Goal: Find specific page/section: Find specific page/section

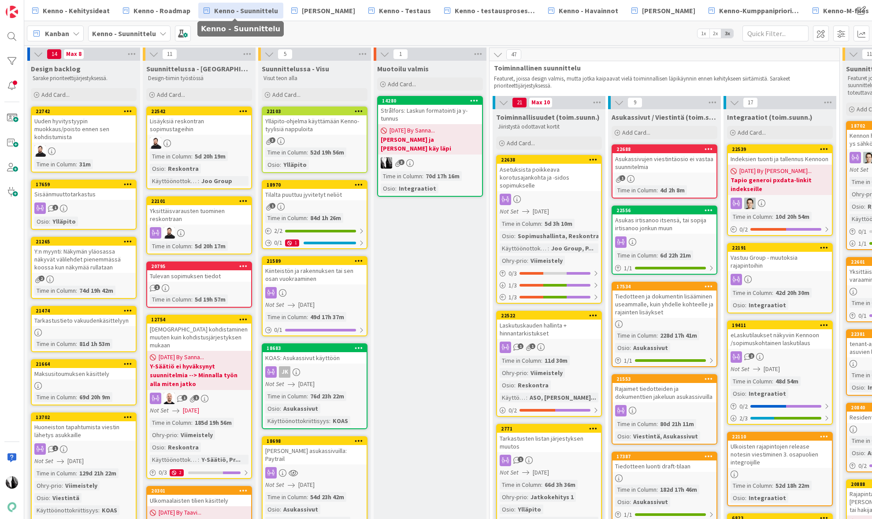
scroll to position [0, 812]
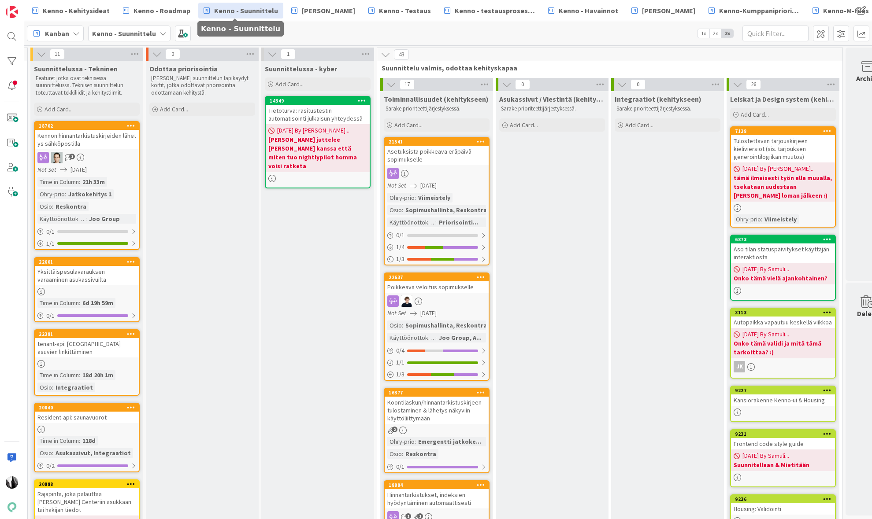
click at [237, 12] on span "Kenno - Suunnittelu" at bounding box center [246, 10] width 64 height 11
click at [15, 37] on div at bounding box center [12, 37] width 18 height 18
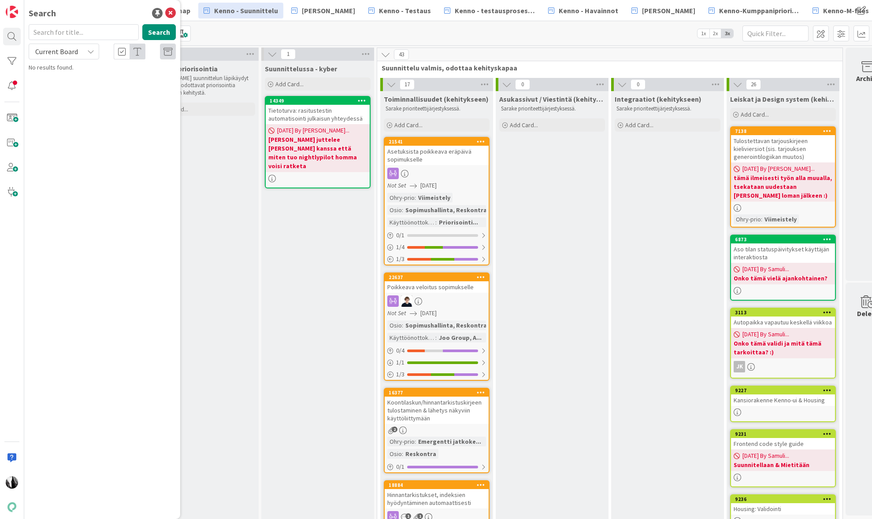
click at [79, 32] on input "text" at bounding box center [84, 32] width 110 height 16
type input "21541"
click at [89, 51] on icon at bounding box center [90, 51] width 7 height 7
drag, startPoint x: 69, startPoint y: 88, endPoint x: 74, endPoint y: 86, distance: 5.2
click at [69, 88] on span "All Boards" at bounding box center [79, 87] width 92 height 13
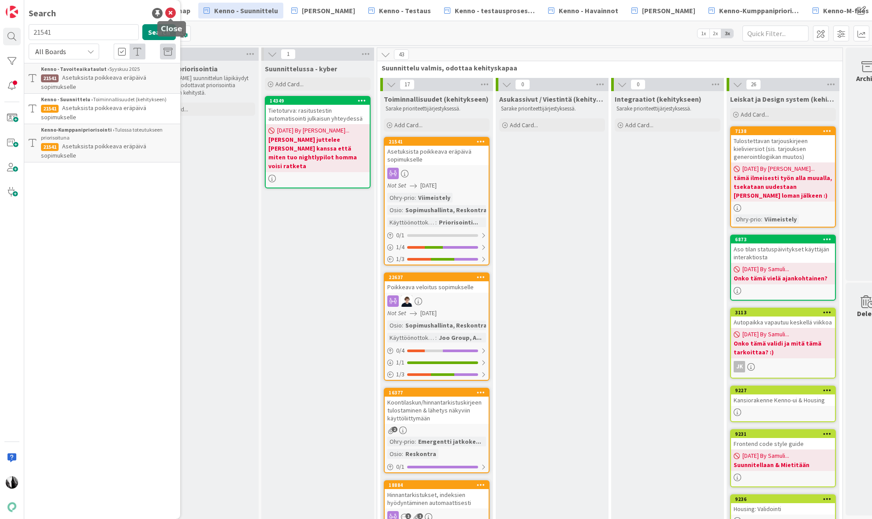
click at [168, 10] on icon at bounding box center [170, 13] width 11 height 11
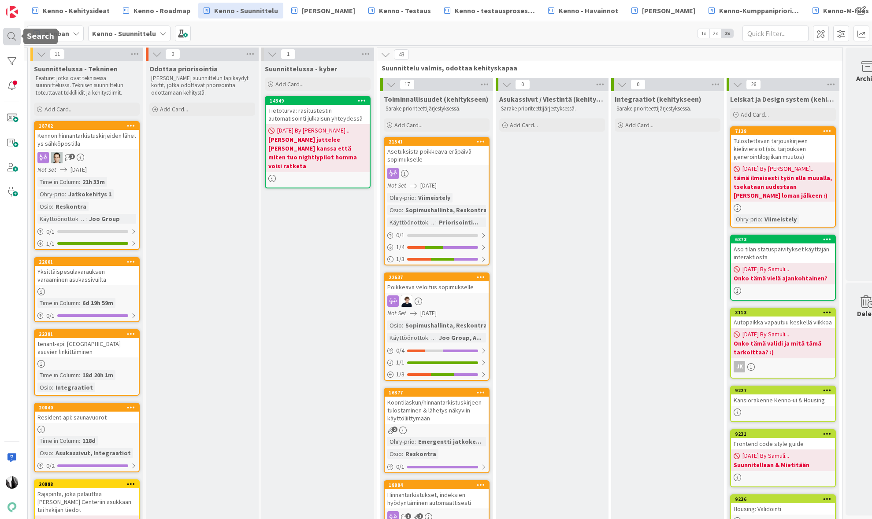
click at [12, 35] on div at bounding box center [12, 37] width 18 height 18
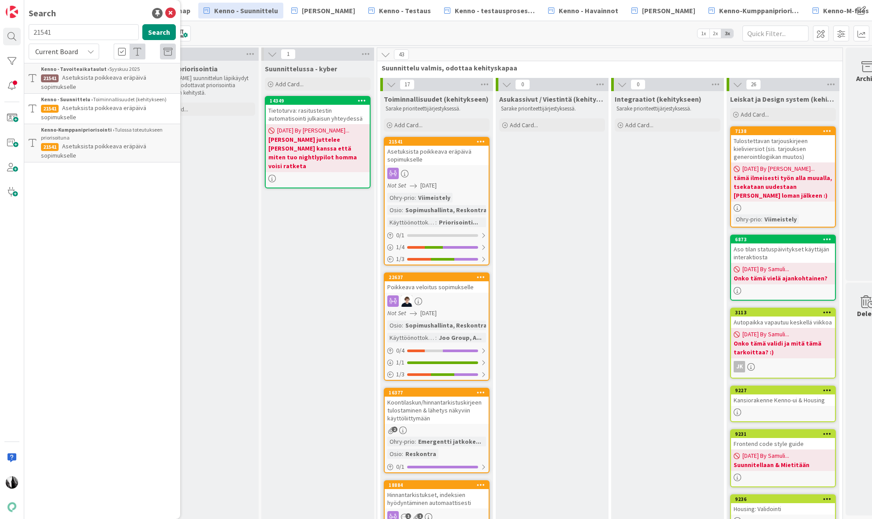
drag, startPoint x: 70, startPoint y: 33, endPoint x: 40, endPoint y: 31, distance: 30.0
click at [31, 33] on input "21541" at bounding box center [84, 32] width 110 height 16
click at [56, 48] on span "Current Board" at bounding box center [56, 51] width 43 height 9
click at [57, 85] on span "All Boards" at bounding box center [79, 87] width 92 height 13
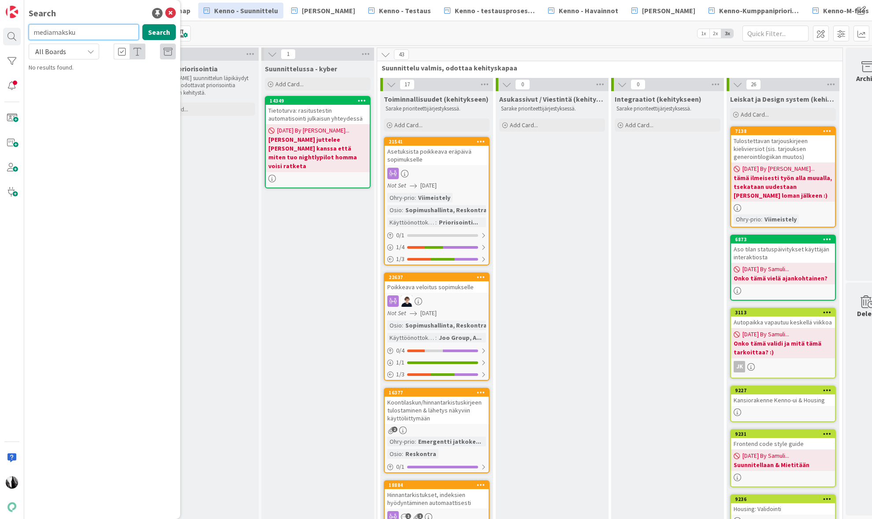
click at [85, 30] on input "mediamaksku" at bounding box center [84, 32] width 110 height 16
type input "mediamaksu"
click at [169, 13] on icon at bounding box center [170, 13] width 11 height 11
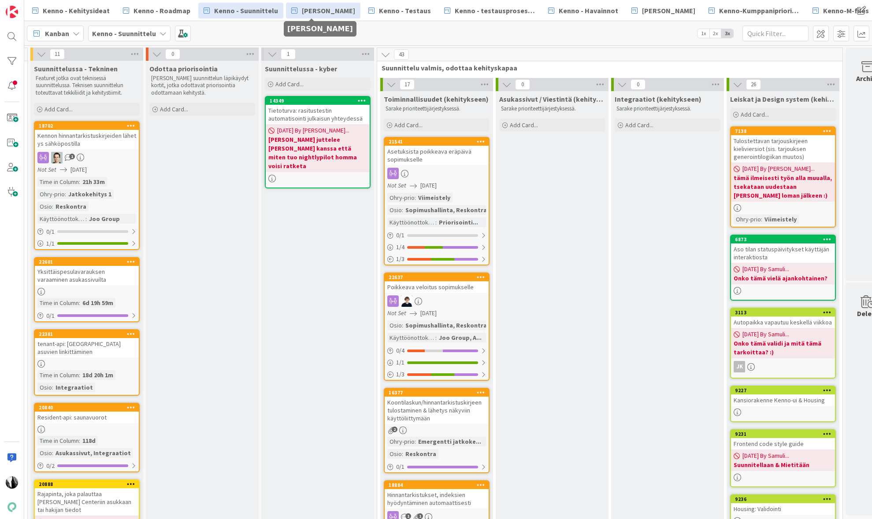
click at [304, 11] on span "[PERSON_NAME]" at bounding box center [328, 10] width 53 height 11
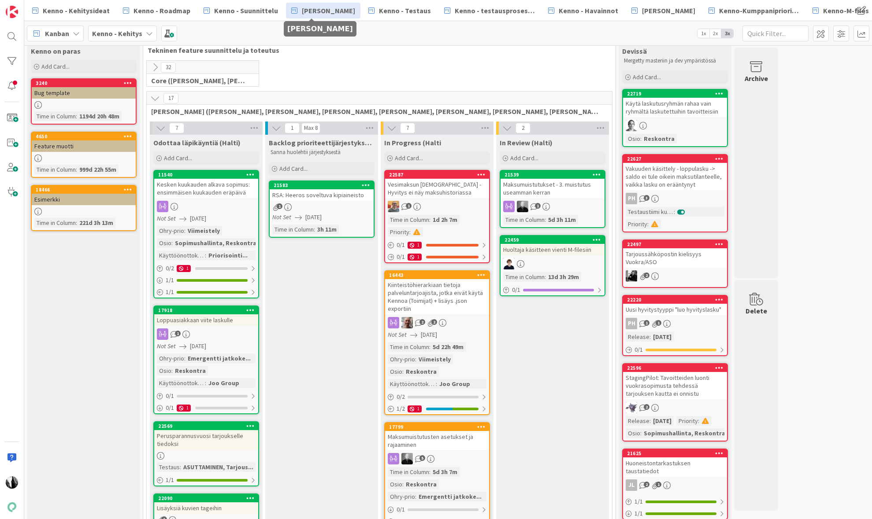
scroll to position [14, 0]
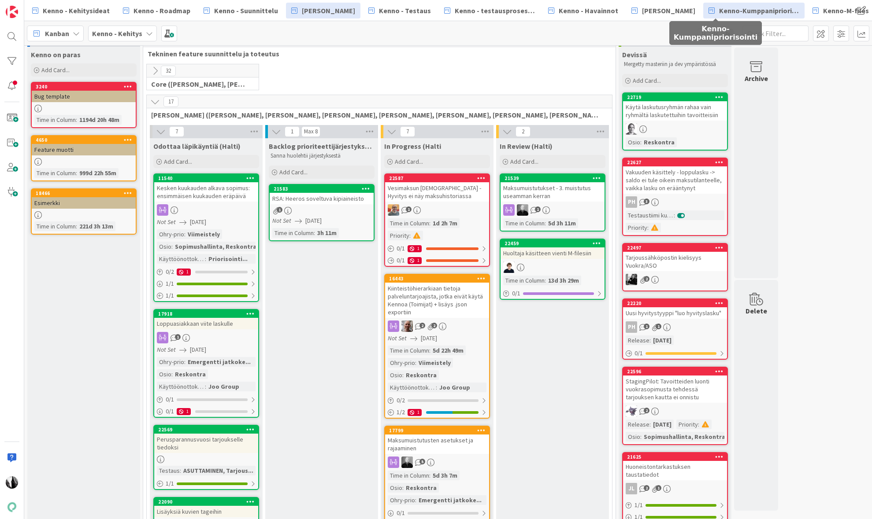
click at [719, 11] on span "Kenno-Kumppanipriorisointi" at bounding box center [759, 10] width 80 height 11
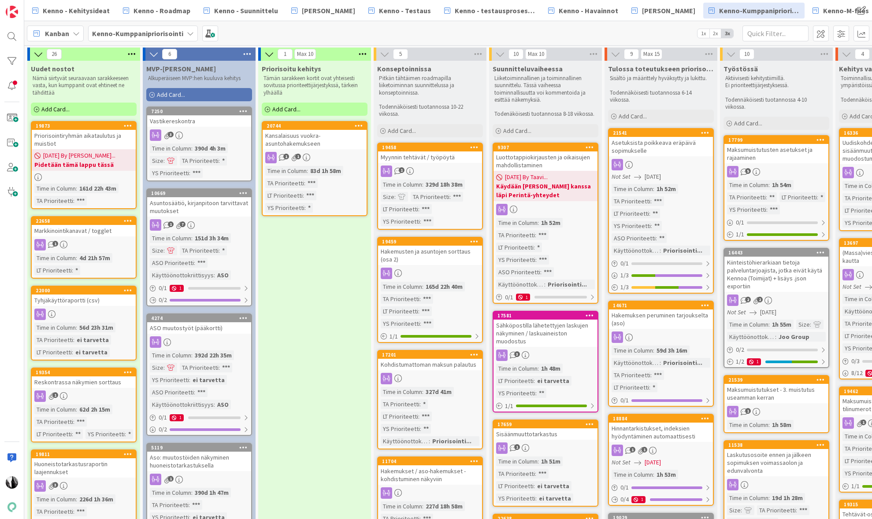
drag, startPoint x: 429, startPoint y: 145, endPoint x: 871, endPoint y: 387, distance: 504.1
